Goal: Use online tool/utility: Use online tool/utility

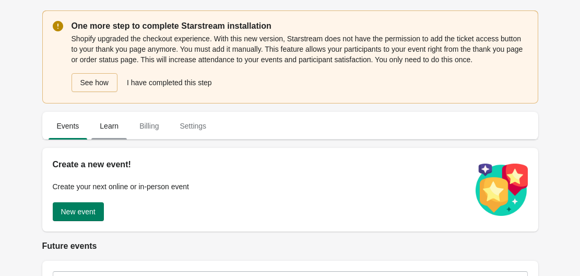
click at [118, 121] on span "Learn" at bounding box center [109, 126] width 36 height 19
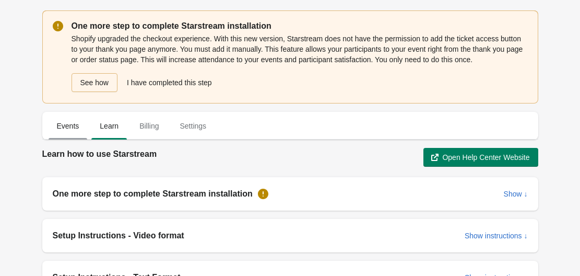
click at [66, 123] on span "Events" at bounding box center [68, 126] width 39 height 19
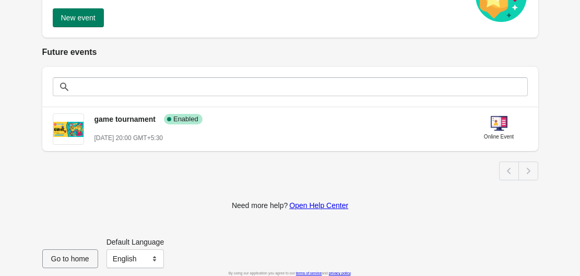
scroll to position [201, 0]
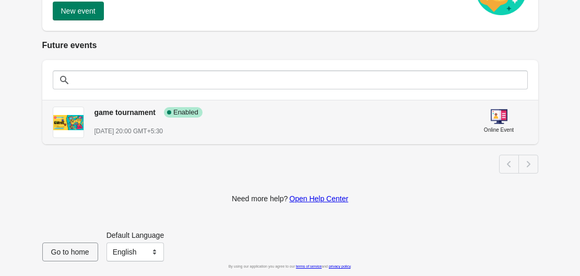
click at [146, 114] on span "game tournament" at bounding box center [125, 112] width 61 height 8
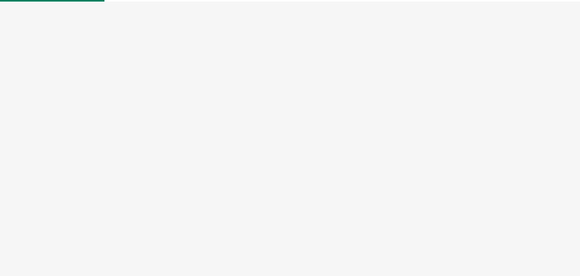
select select "US"
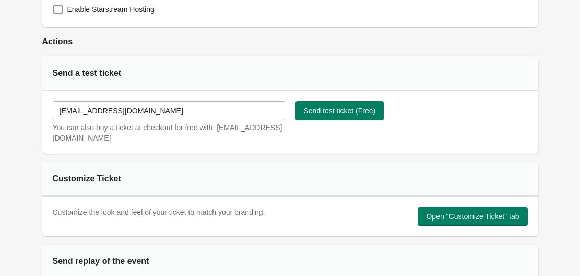
scroll to position [418, 0]
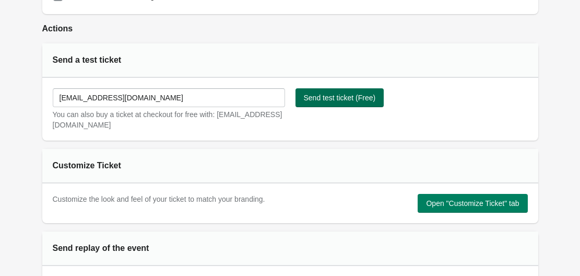
click at [311, 102] on span "Send test ticket (Free)" at bounding box center [340, 98] width 72 height 8
